Goal: Contribute content

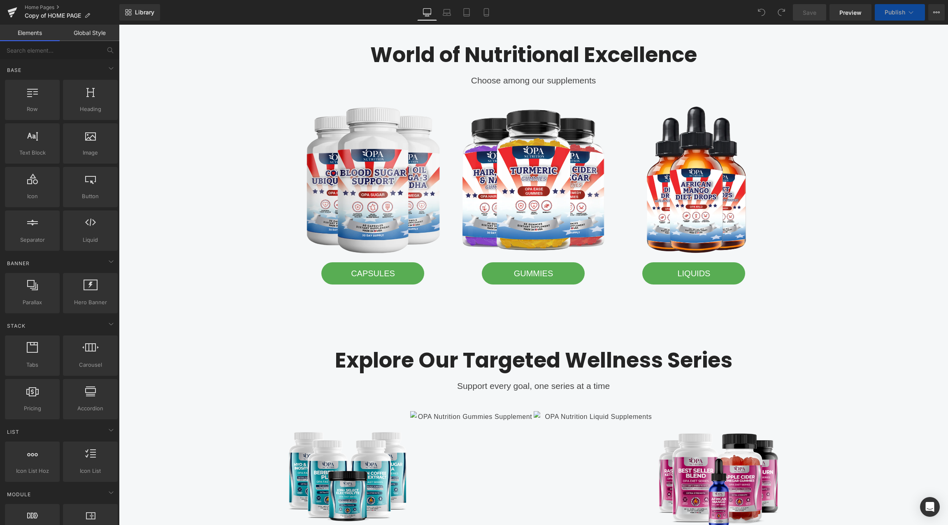
scroll to position [682, 0]
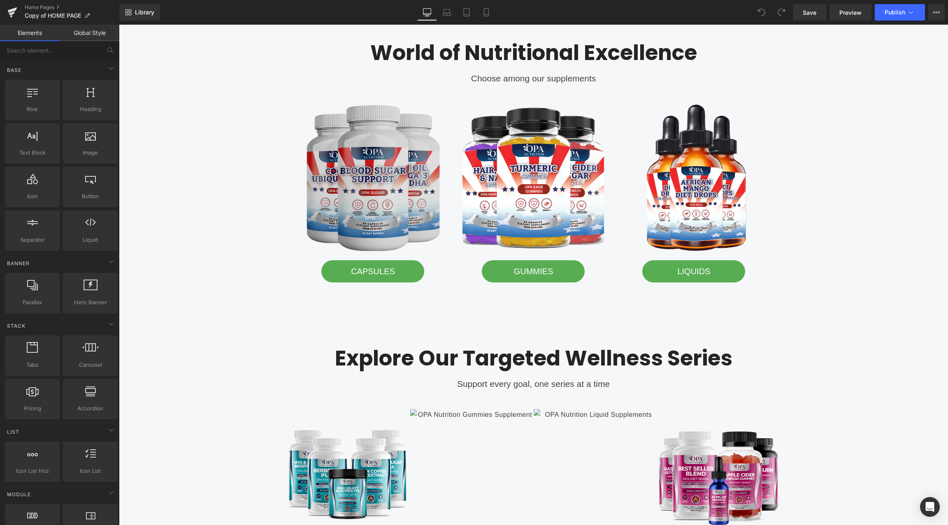
click at [371, 183] on img at bounding box center [373, 178] width 148 height 148
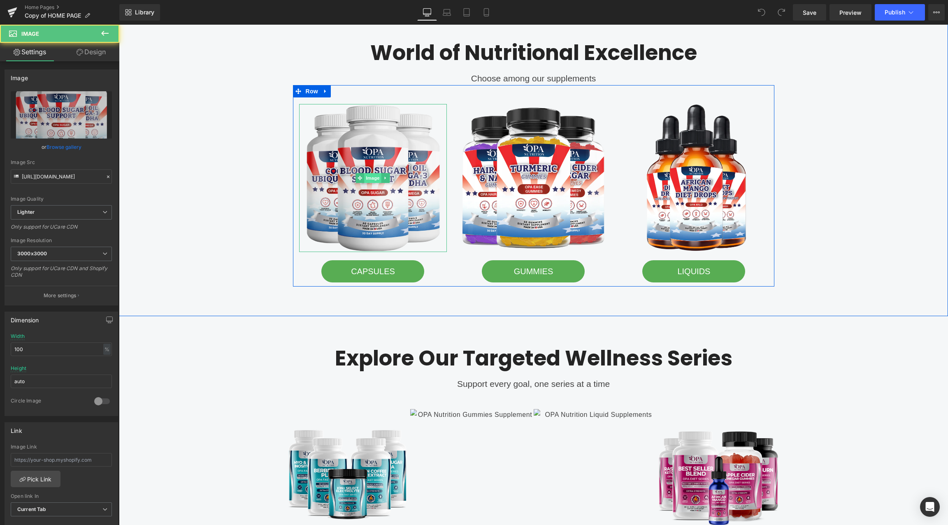
click at [371, 176] on span "Image" at bounding box center [372, 178] width 17 height 10
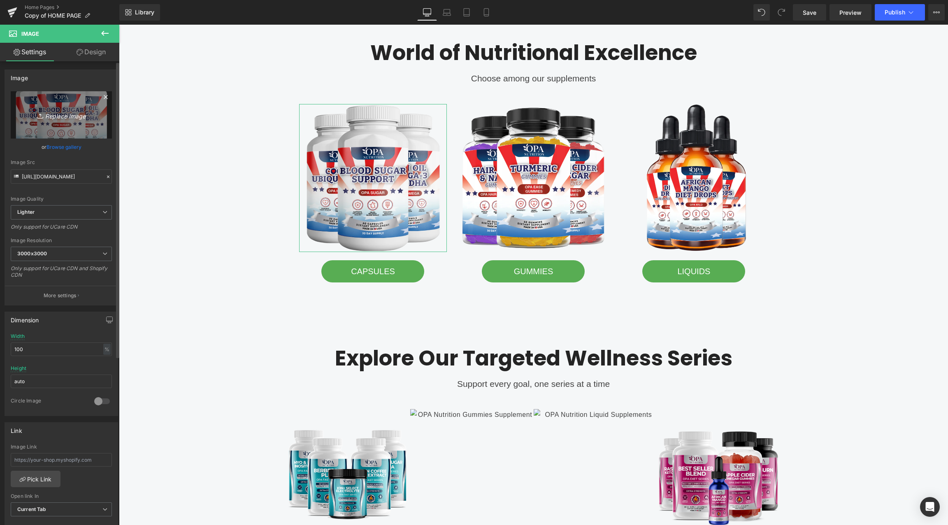
click at [60, 114] on icon "Replace Image" at bounding box center [61, 115] width 66 height 10
type input "C:\fakepath\opa nutrition Capsules.png"
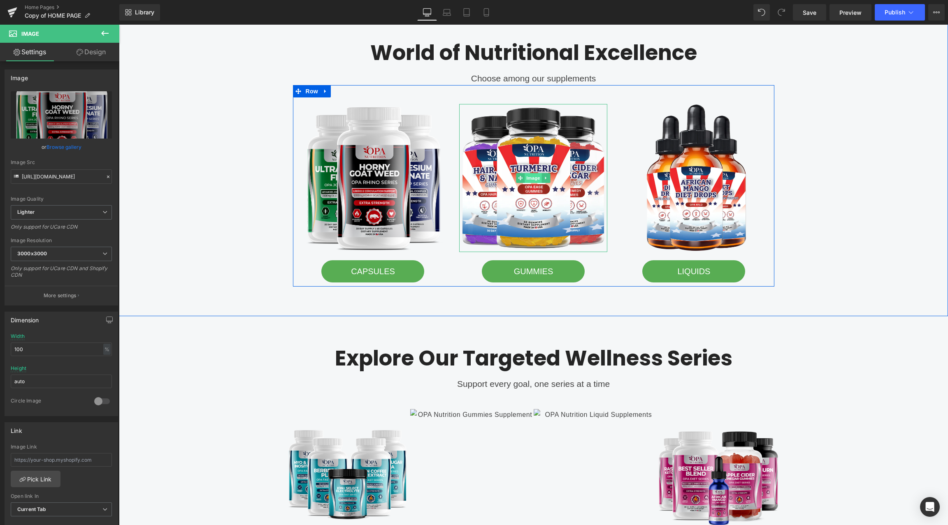
click at [535, 178] on span "Image" at bounding box center [533, 178] width 17 height 10
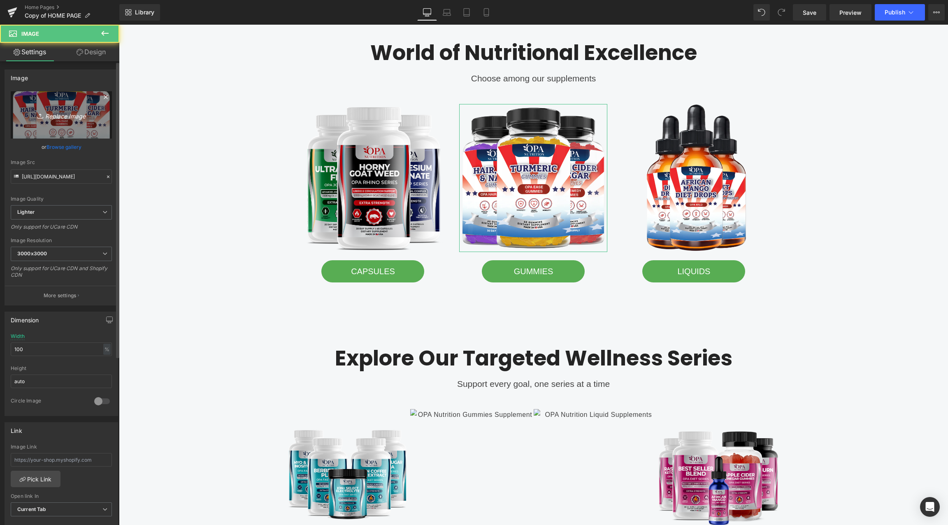
click at [65, 120] on link "Replace Image" at bounding box center [61, 114] width 101 height 47
type input "C:\fakepath\opa nutrition GummiesGummies.png"
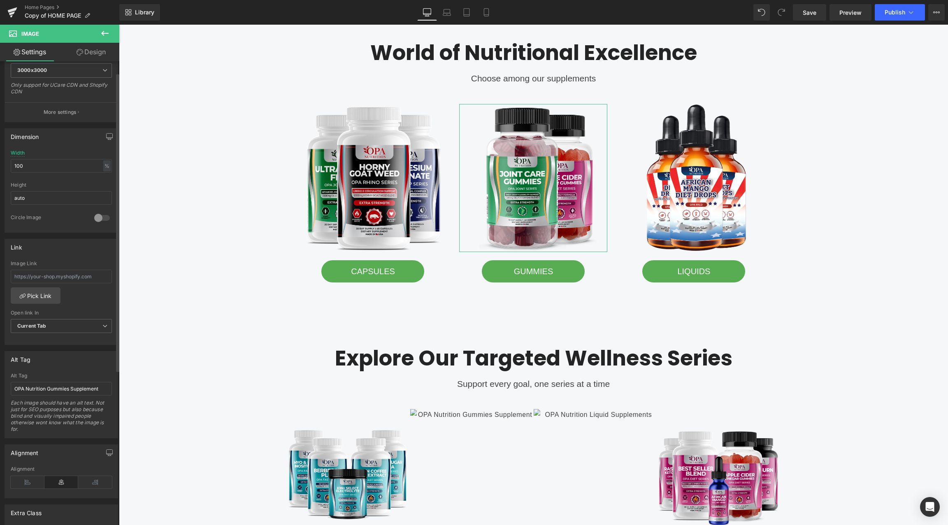
scroll to position [0, 0]
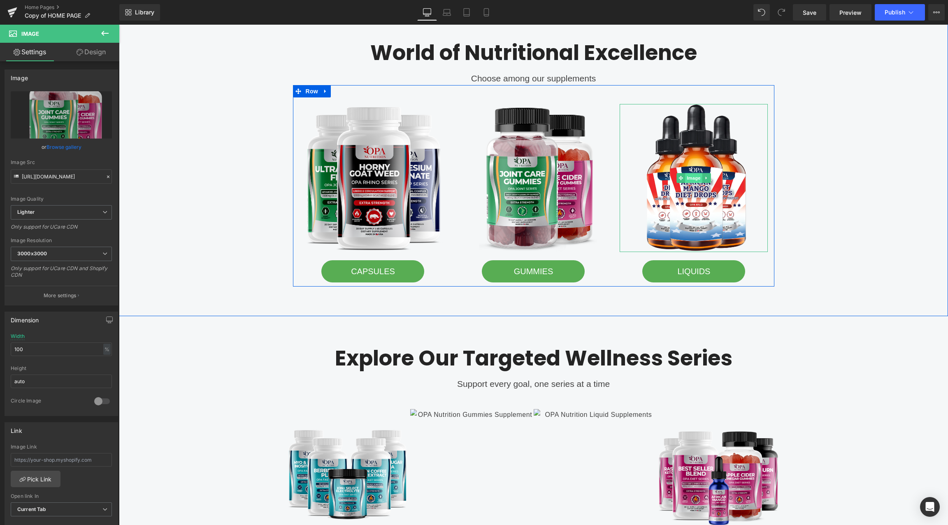
click at [694, 180] on span "Image" at bounding box center [693, 178] width 17 height 10
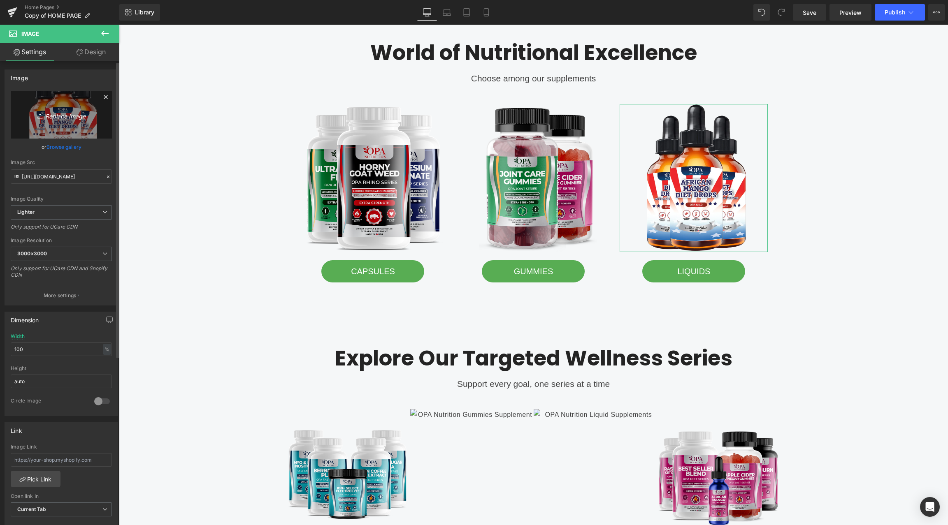
click at [74, 114] on icon "Replace Image" at bounding box center [61, 115] width 66 height 10
type input "C:\fakepath\opa nutrition liquids drops.png"
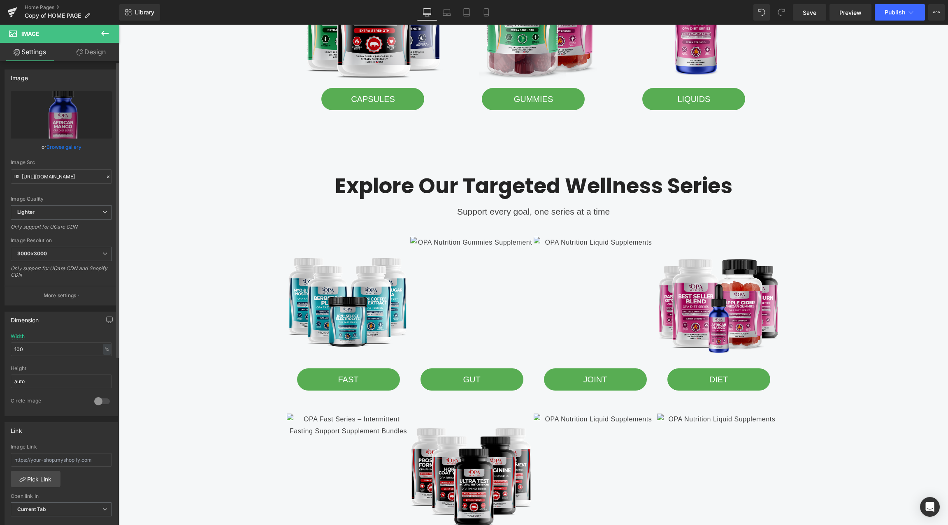
scroll to position [856, 0]
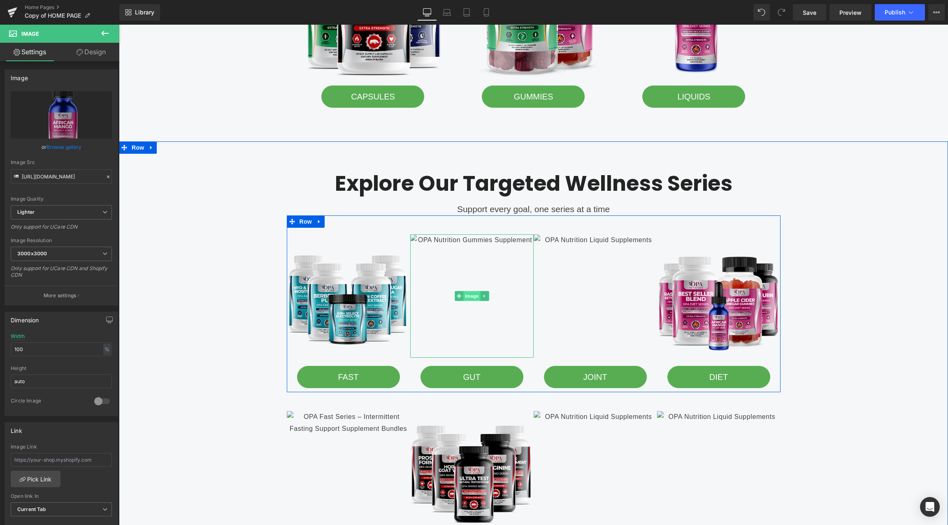
click at [468, 297] on span "Image" at bounding box center [471, 296] width 17 height 10
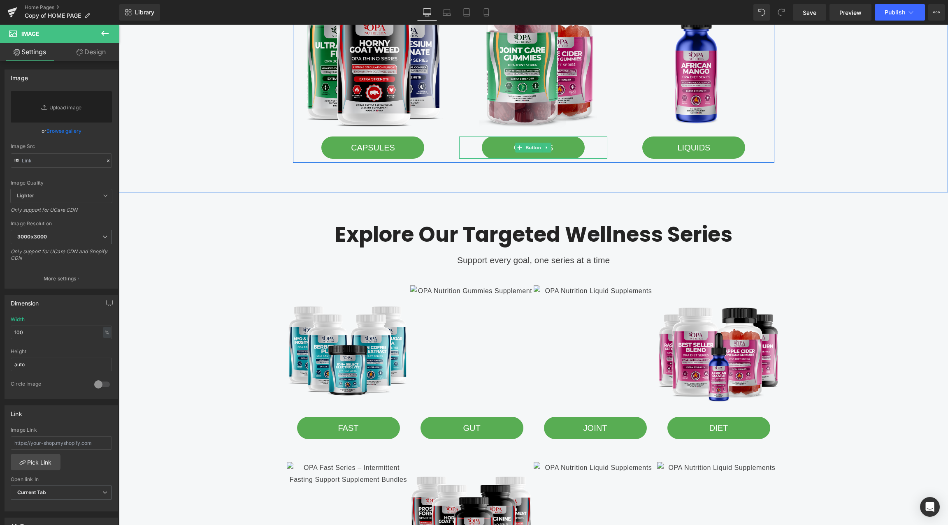
scroll to position [797, 0]
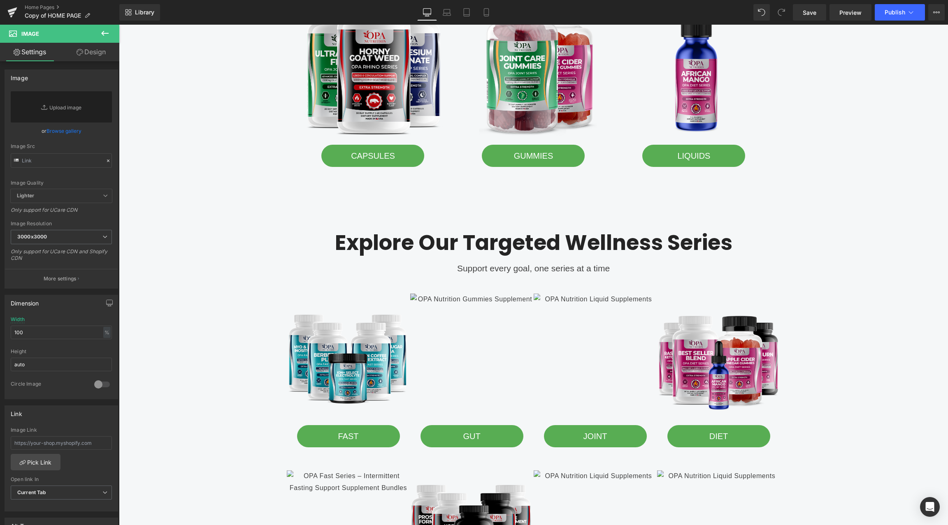
click at [480, 310] on img at bounding box center [471, 355] width 123 height 123
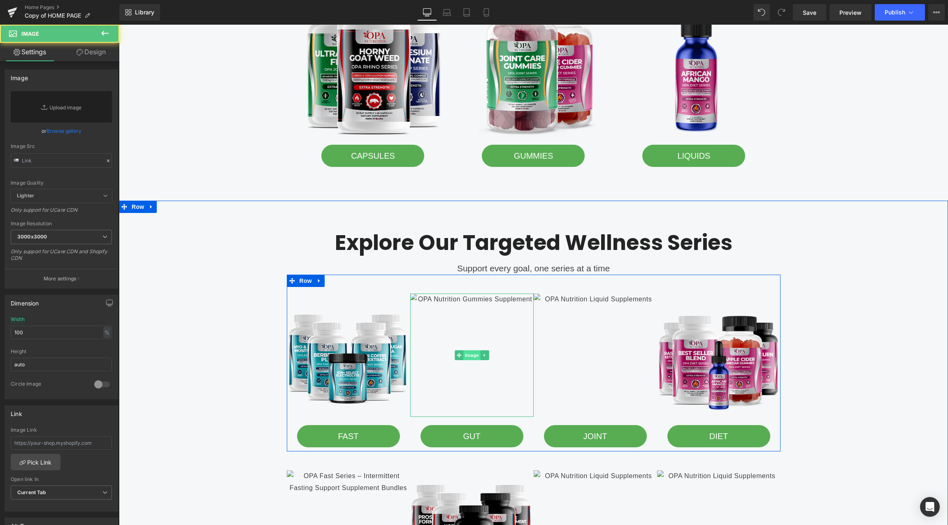
click at [472, 351] on span "Image" at bounding box center [471, 355] width 17 height 10
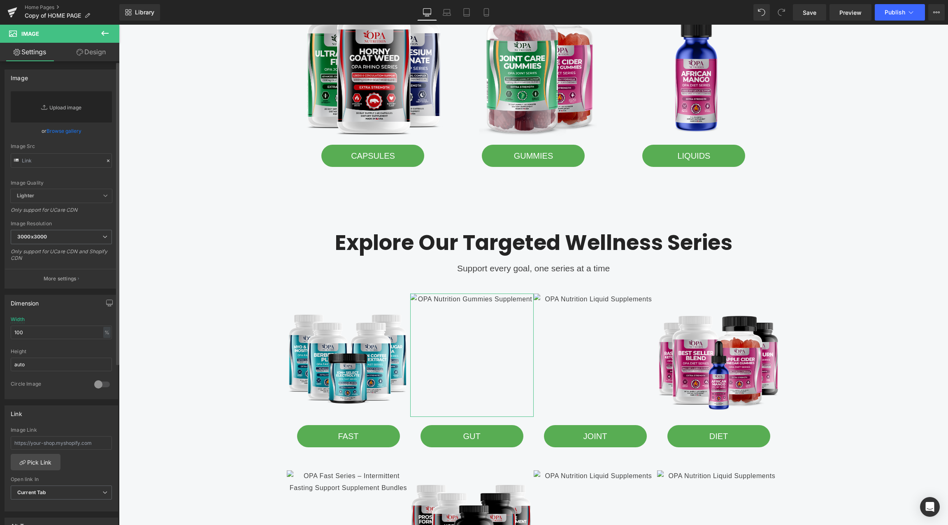
click at [60, 103] on link "Replace Image" at bounding box center [61, 106] width 101 height 31
type input "C:\fakepath\opa nutrition gut series probiotic.png"
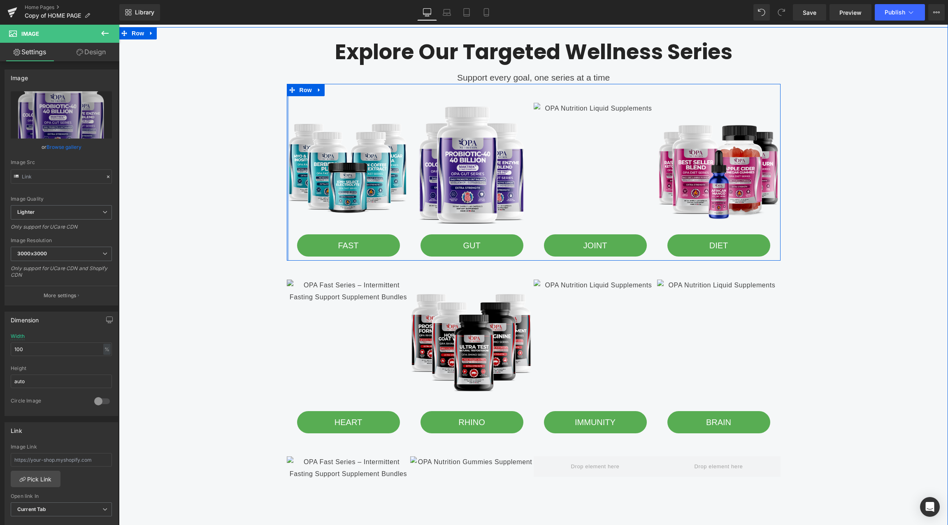
scroll to position [997, 0]
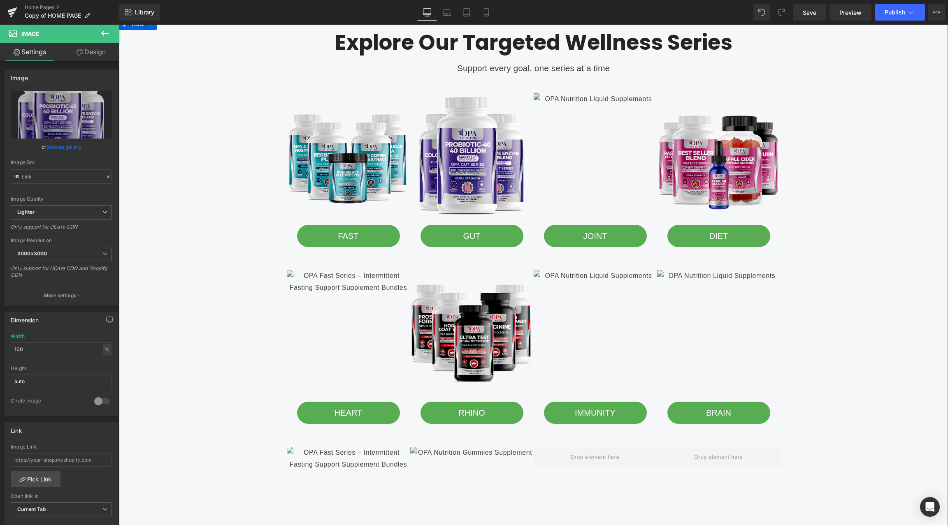
click at [601, 151] on div "Image" at bounding box center [594, 154] width 123 height 123
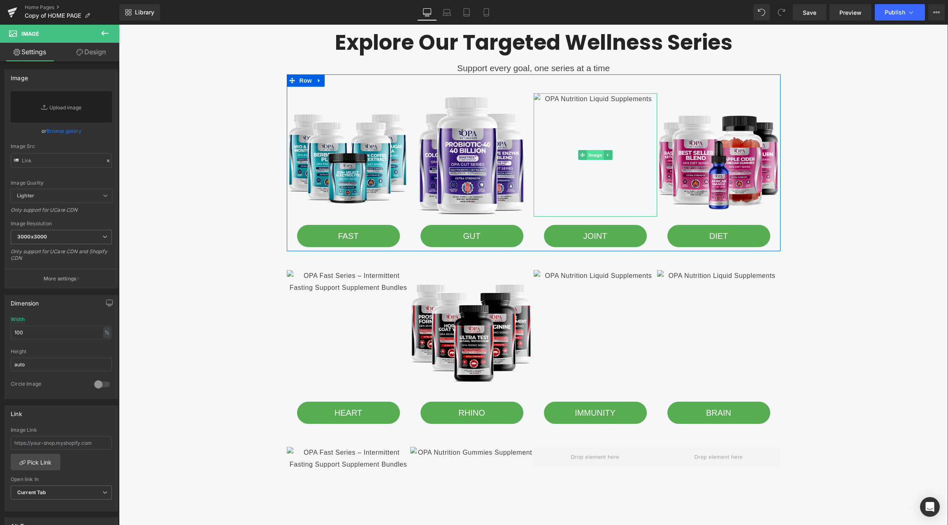
click at [597, 156] on span "Image" at bounding box center [594, 155] width 17 height 10
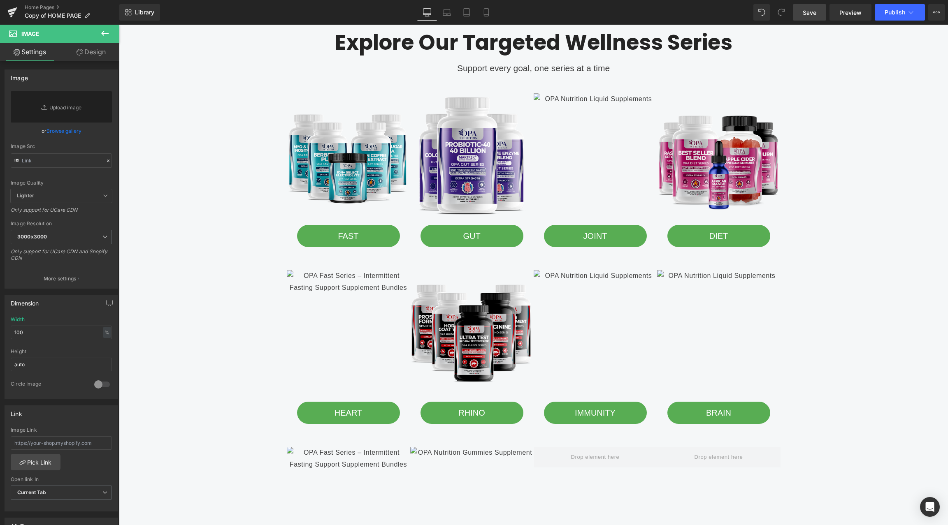
click at [812, 15] on span "Save" at bounding box center [809, 12] width 14 height 9
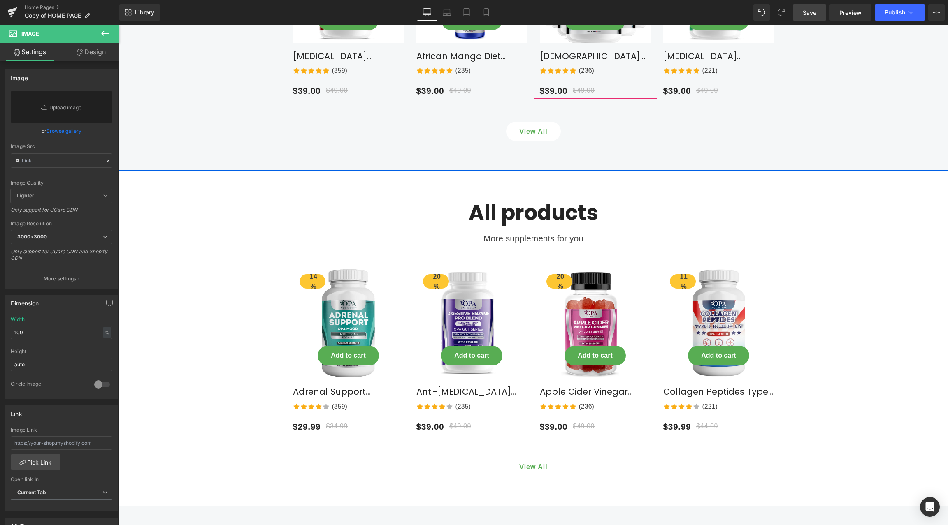
scroll to position [2055, 0]
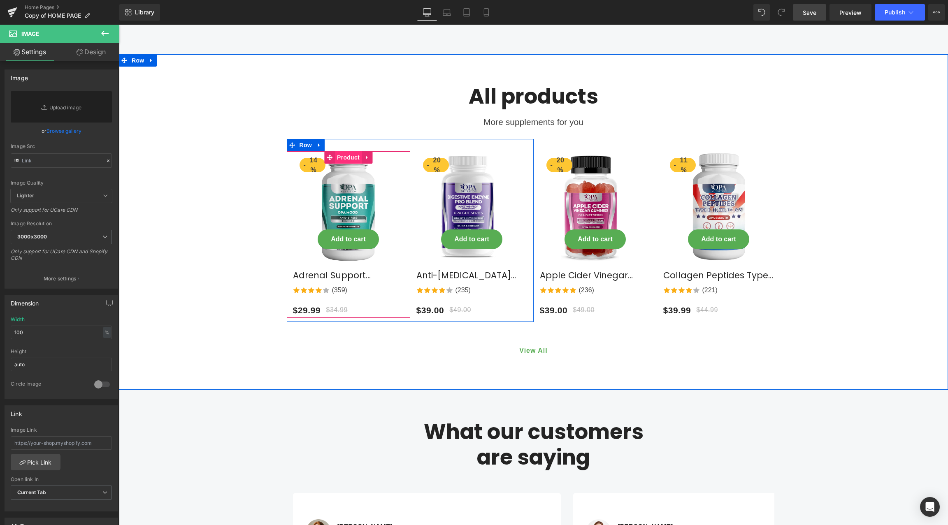
click at [345, 151] on span "Product" at bounding box center [348, 157] width 27 height 12
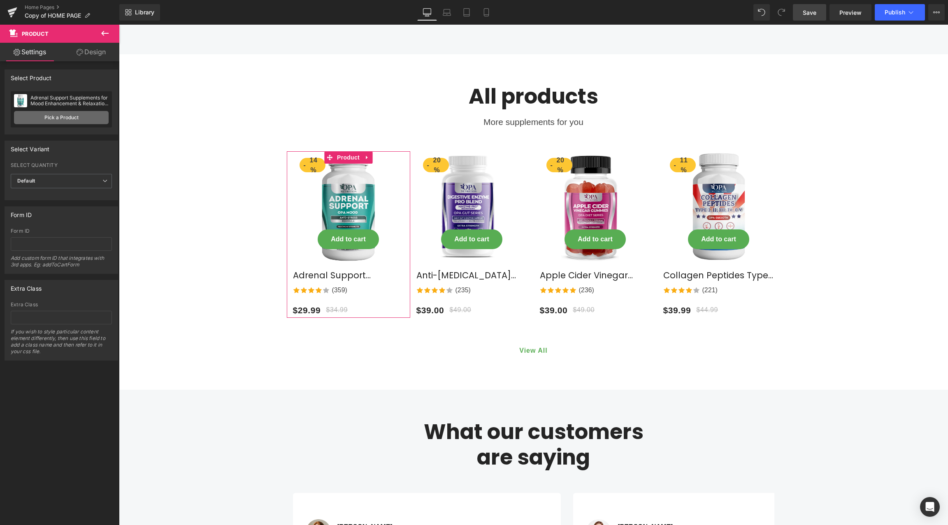
click at [65, 121] on link "Pick a Product" at bounding box center [61, 117] width 95 height 13
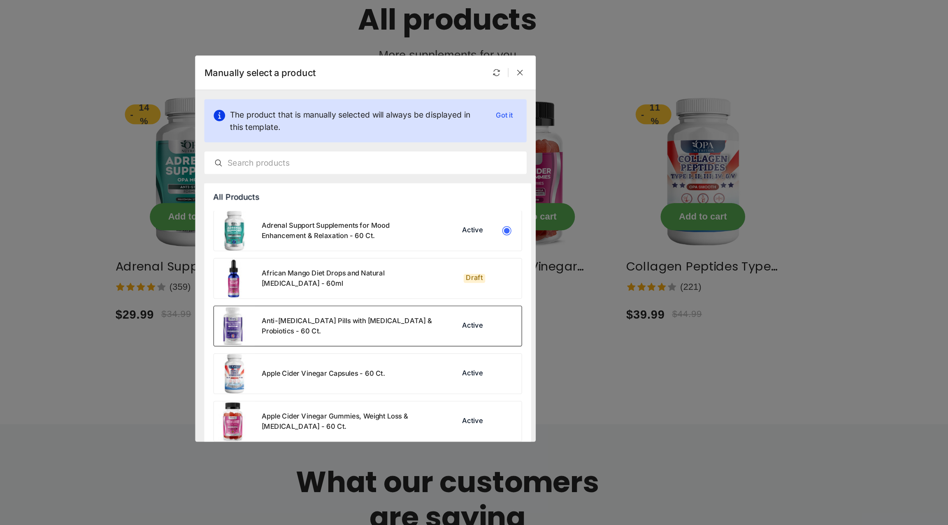
click at [572, 319] on div at bounding box center [576, 319] width 12 height 12
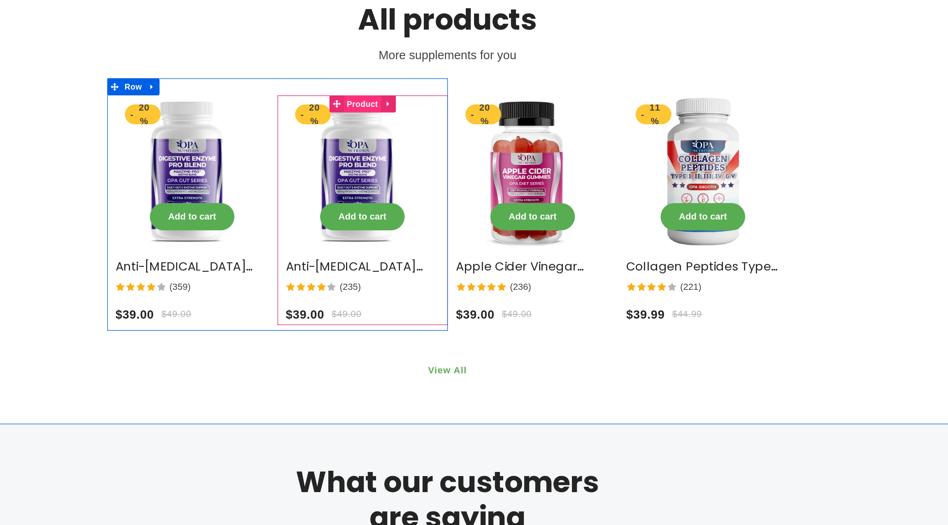
click at [227, 47] on span "Product" at bounding box center [228, 53] width 27 height 12
click at [228, 47] on span "Product" at bounding box center [228, 53] width 27 height 12
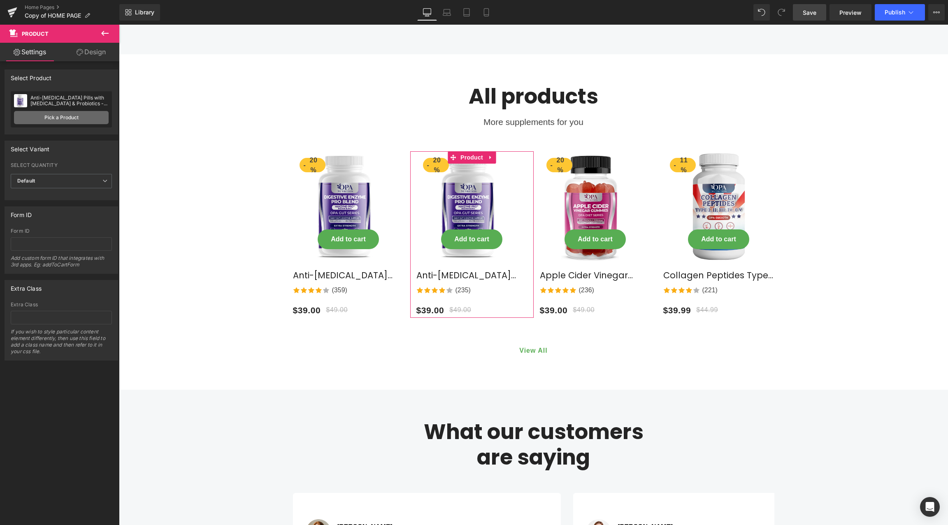
click at [70, 116] on link "Pick a Product" at bounding box center [61, 117] width 95 height 13
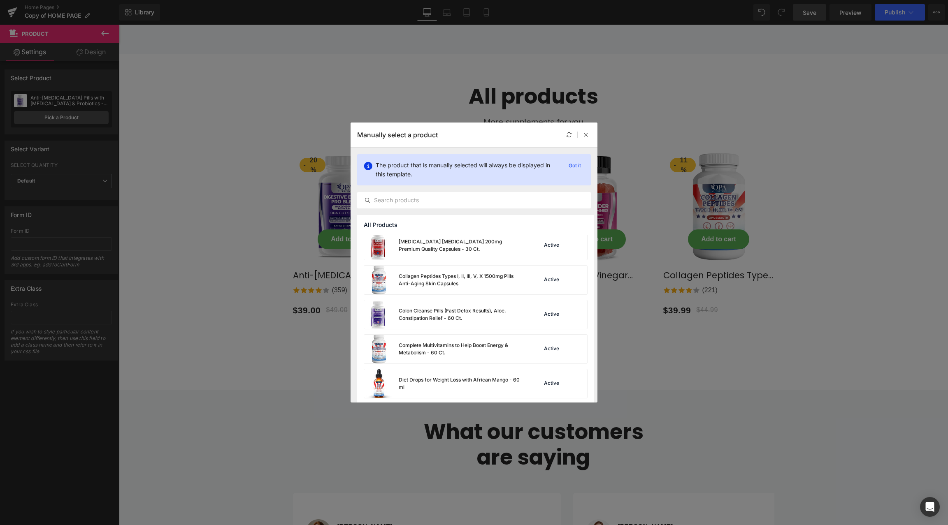
scroll to position [394, 0]
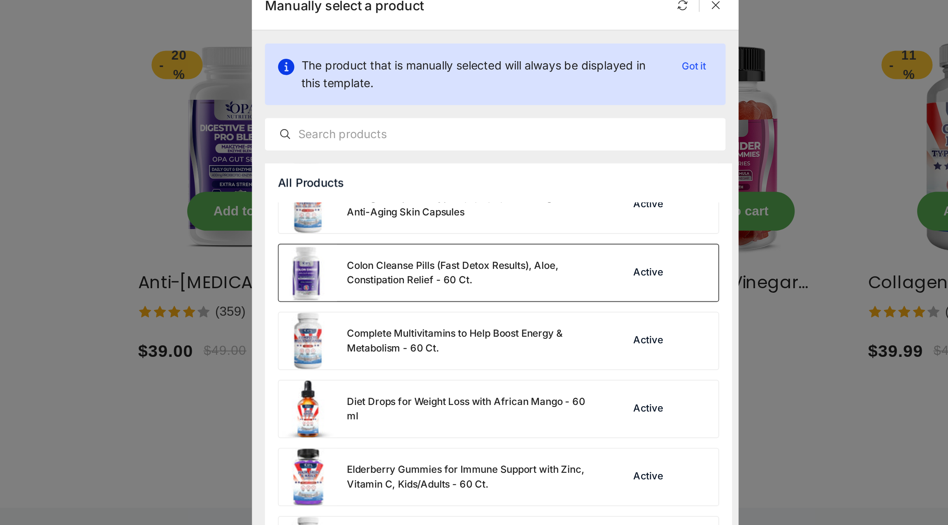
click at [494, 264] on div "Colon Cleanse Pills (Fast Detox Results), Aloe, Constipation Relief - 60 Ct." at bounding box center [460, 270] width 123 height 15
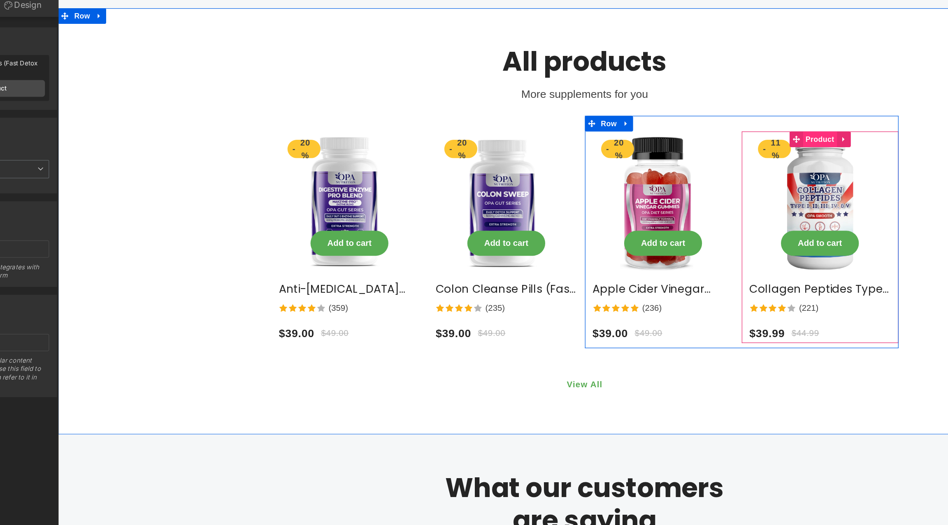
click at [651, 97] on span "Product" at bounding box center [657, 103] width 27 height 12
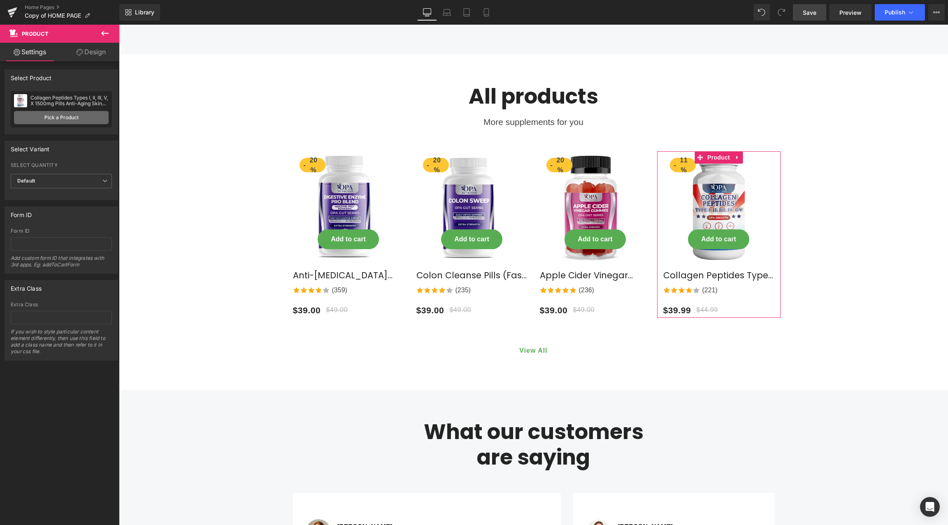
click at [48, 118] on link "Pick a Product" at bounding box center [61, 117] width 95 height 13
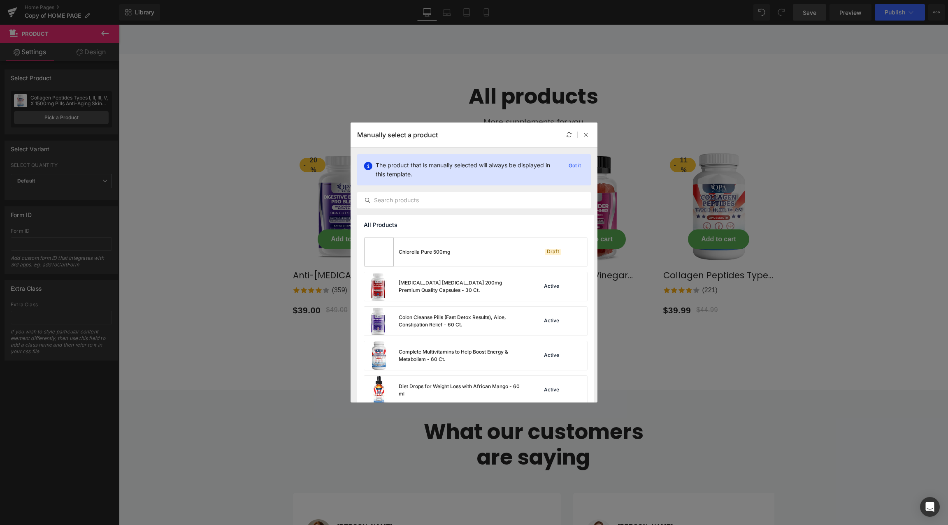
scroll to position [560, 0]
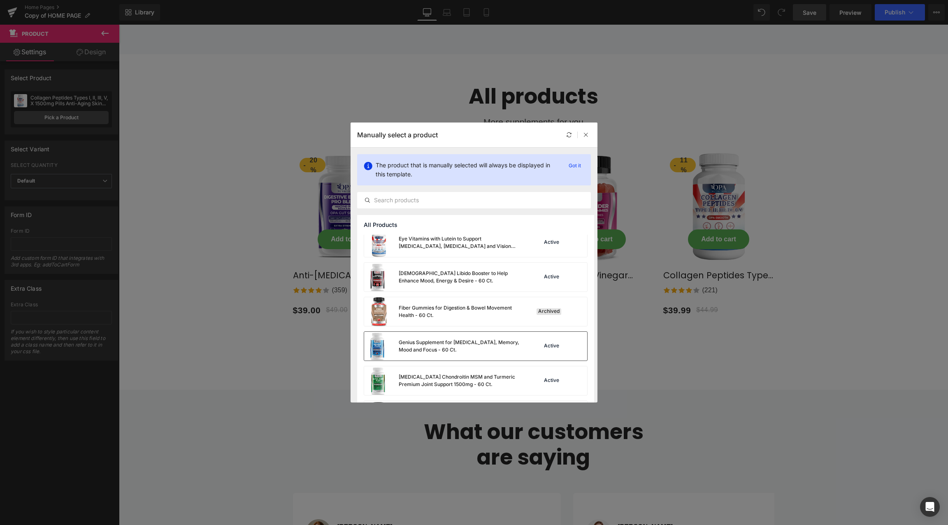
click at [528, 346] on div "Genius Supplement for [MEDICAL_DATA], Memory, Mood and Focus - 60 Ct. Active" at bounding box center [475, 346] width 223 height 29
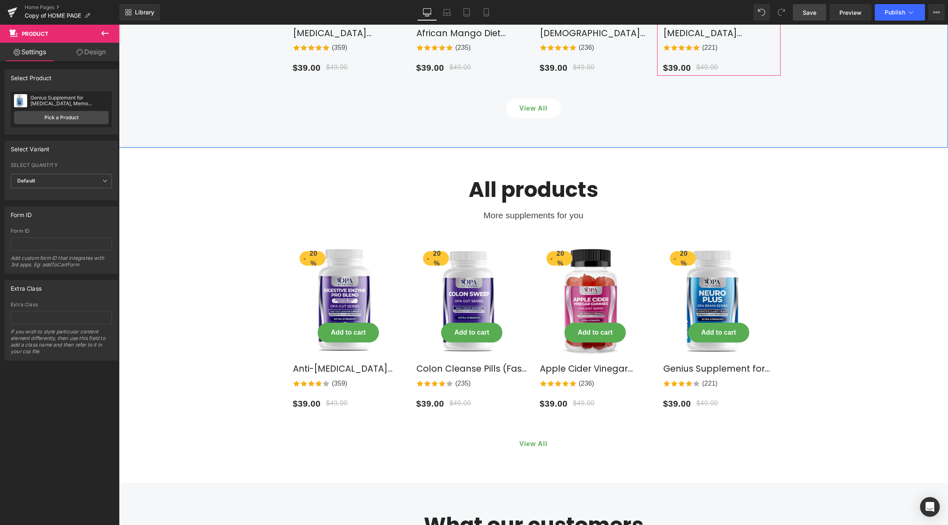
scroll to position [1968, 0]
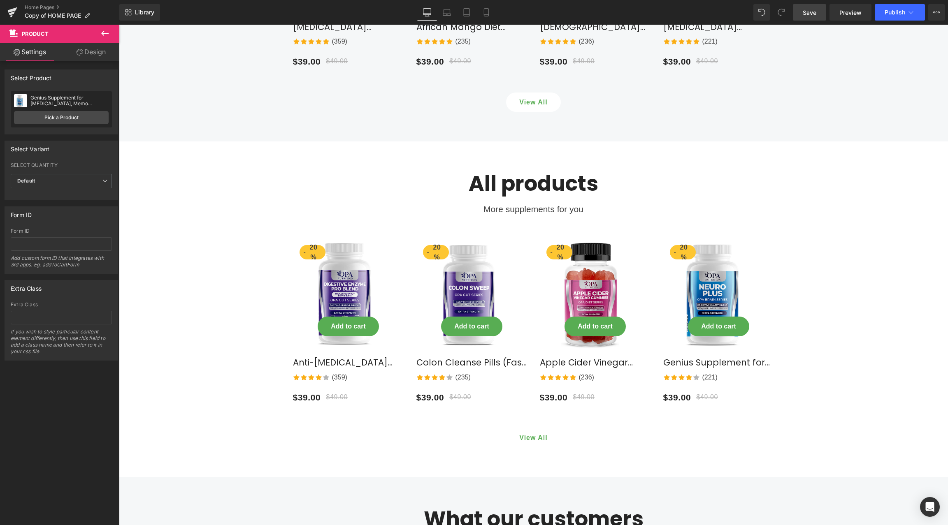
click at [813, 8] on span "Save" at bounding box center [809, 12] width 14 height 9
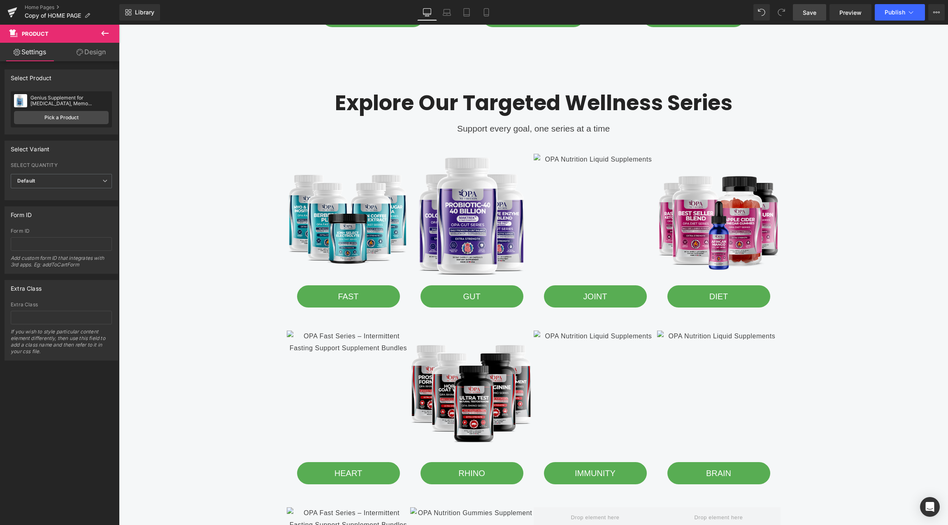
scroll to position [938, 0]
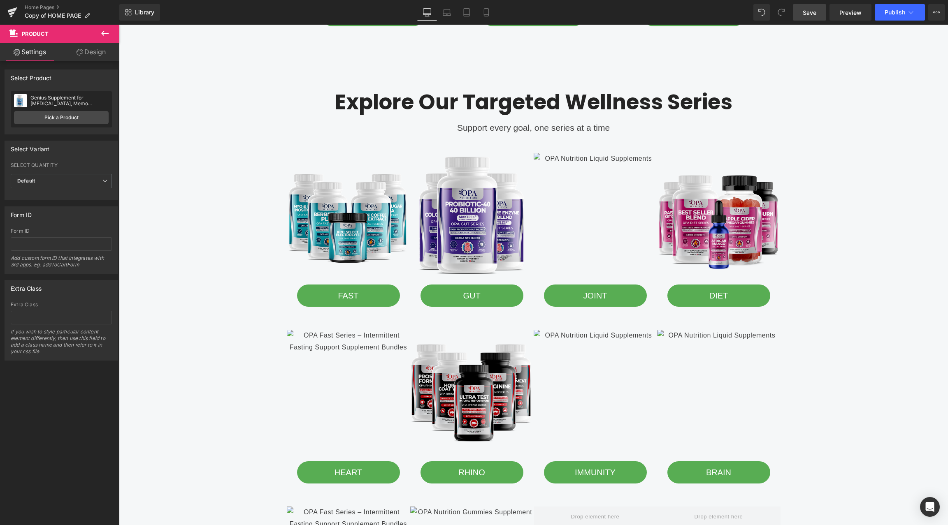
click at [806, 14] on span "Save" at bounding box center [809, 12] width 14 height 9
